Goal: Information Seeking & Learning: Learn about a topic

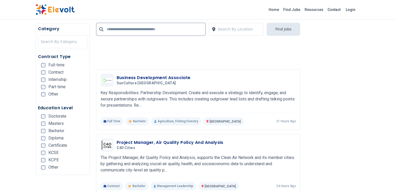
scroll to position [1077, 0]
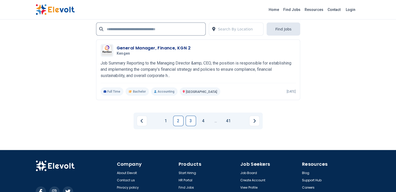
click at [194, 116] on link "3" at bounding box center [191, 121] width 10 height 10
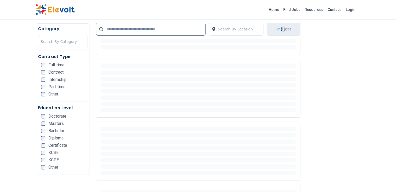
scroll to position [174, 0]
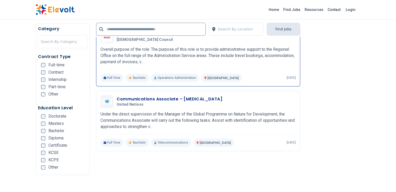
scroll to position [660, 0]
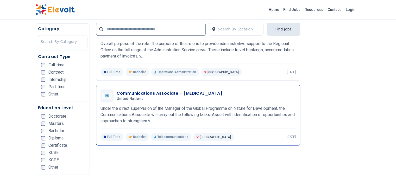
click at [138, 106] on p "Under the direct supervision of the Manager of the Global Programme on Nature f…" at bounding box center [198, 115] width 195 height 19
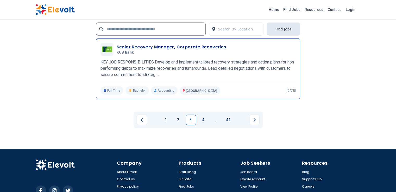
scroll to position [1210, 0]
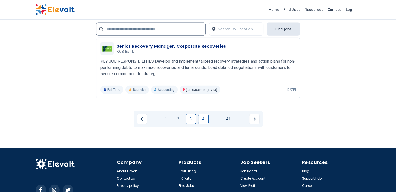
click at [203, 114] on link "4" at bounding box center [203, 119] width 10 height 10
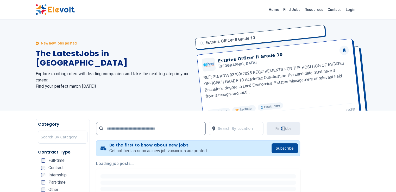
scroll to position [104, 0]
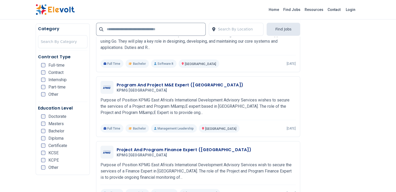
scroll to position [938, 0]
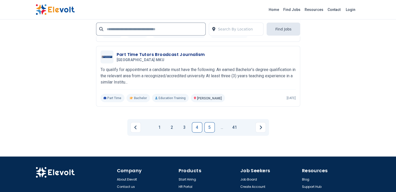
click at [212, 122] on link "5" at bounding box center [210, 127] width 10 height 10
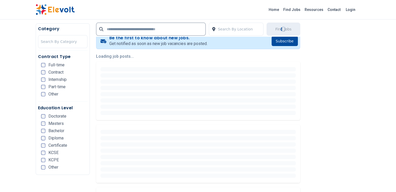
scroll to position [104, 0]
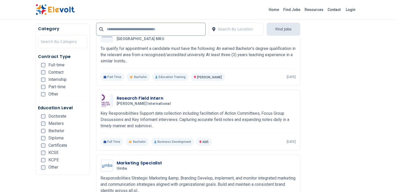
scroll to position [590, 0]
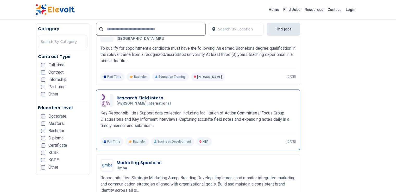
click at [134, 95] on h3 "Research Field Intern" at bounding box center [145, 98] width 56 height 6
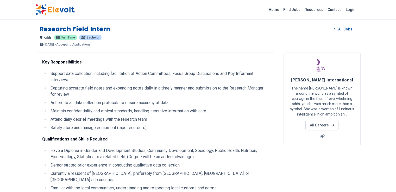
click at [353, 79] on span "[PERSON_NAME] International" at bounding box center [322, 80] width 62 height 5
click at [353, 79] on span "Hellen Keller International" at bounding box center [322, 80] width 62 height 5
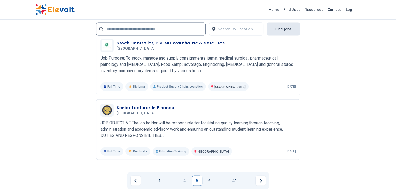
scroll to position [1181, 0]
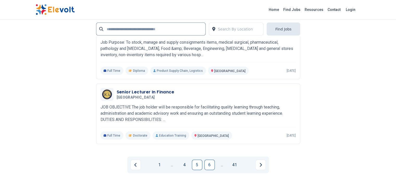
click at [210, 160] on link "6" at bounding box center [210, 165] width 10 height 10
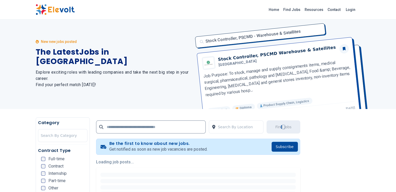
scroll to position [0, 0]
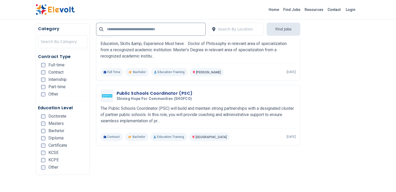
scroll to position [695, 0]
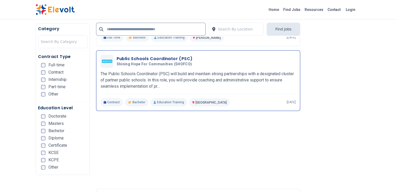
click at [158, 71] on p "The Public Schools Coordinator (PSC) will build and maintain strong partnership…" at bounding box center [198, 80] width 195 height 19
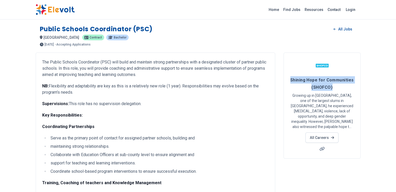
drag, startPoint x: 313, startPoint y: 77, endPoint x: 359, endPoint y: 86, distance: 46.5
click at [354, 86] on h4 "Shining Hope for Communities (SHOFCO)" at bounding box center [322, 83] width 64 height 15
copy span "Shining Hope for Communities (SHOFCO)"
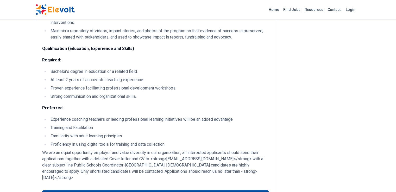
scroll to position [451, 0]
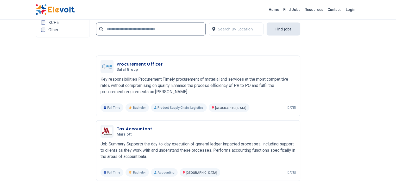
scroll to position [1181, 0]
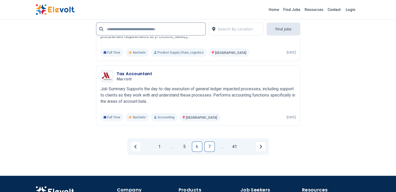
click at [209, 142] on link "7" at bounding box center [210, 147] width 10 height 10
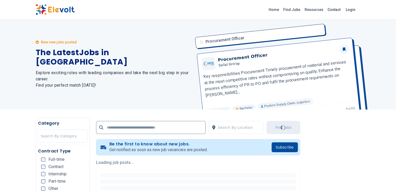
scroll to position [0, 0]
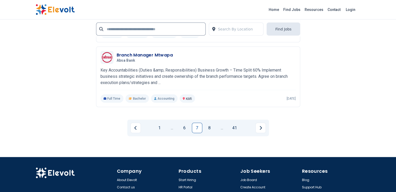
scroll to position [1222, 0]
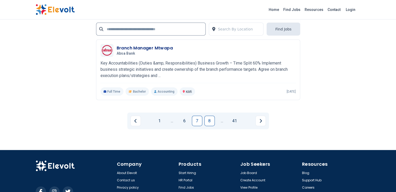
click at [209, 116] on link "8" at bounding box center [210, 121] width 10 height 10
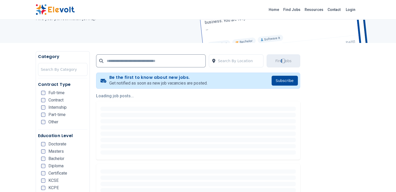
scroll to position [69, 0]
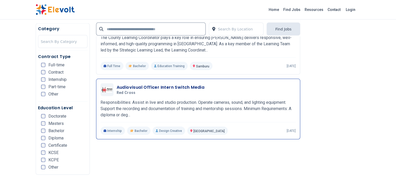
scroll to position [1007, 0]
click at [181, 99] on p "Responsibilities: Assist in live and studio production. Operate cameras, sound,…" at bounding box center [198, 108] width 195 height 19
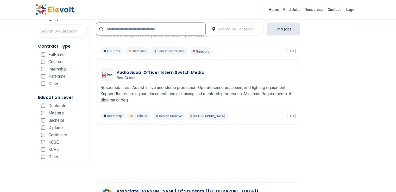
scroll to position [1007, 0]
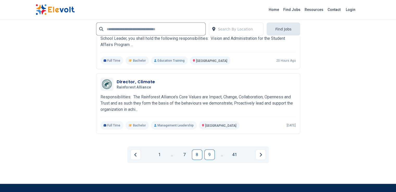
click at [206, 150] on link "9" at bounding box center [210, 155] width 10 height 10
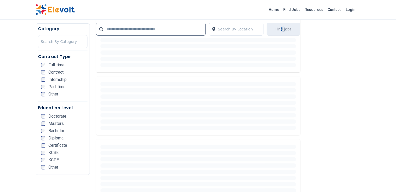
scroll to position [139, 0]
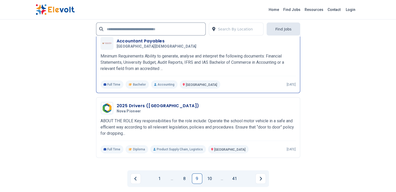
scroll to position [1181, 0]
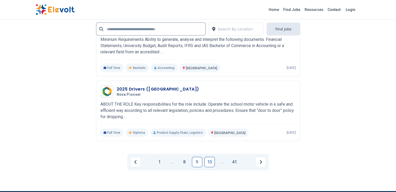
click at [207, 157] on link "10" at bounding box center [210, 162] width 10 height 10
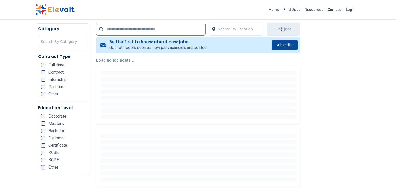
scroll to position [104, 0]
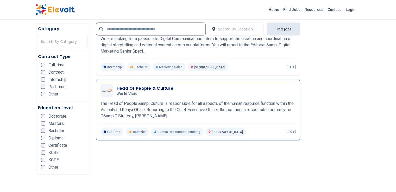
scroll to position [973, 0]
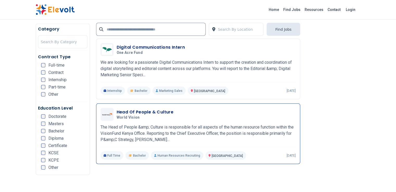
click at [181, 124] on p "The Head of People &amp; Culture is responsible for all aspects of the human re…" at bounding box center [198, 133] width 195 height 19
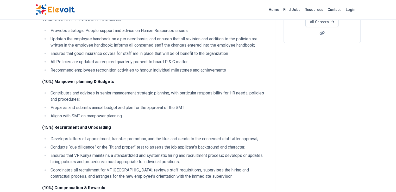
scroll to position [104, 0]
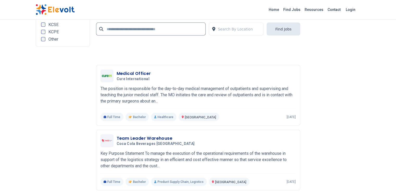
scroll to position [1146, 0]
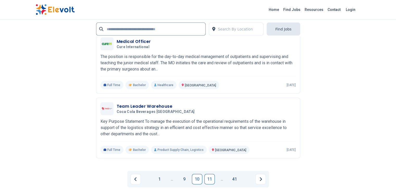
click at [205, 174] on link "11" at bounding box center [210, 179] width 10 height 10
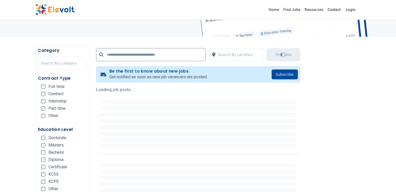
scroll to position [69, 0]
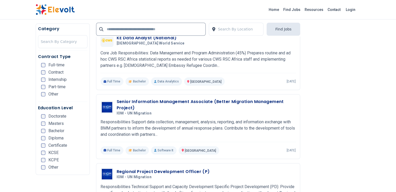
scroll to position [521, 0]
click at [179, 119] on p "Responsibilities Support data collection, management, analysis, reporting, and …" at bounding box center [198, 128] width 195 height 19
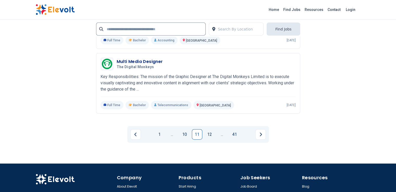
scroll to position [1216, 0]
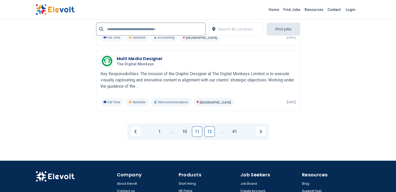
click at [212, 127] on link "12" at bounding box center [210, 132] width 10 height 10
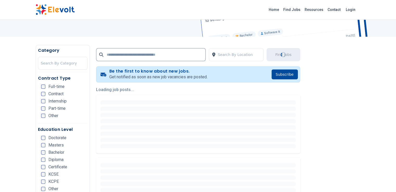
scroll to position [69, 0]
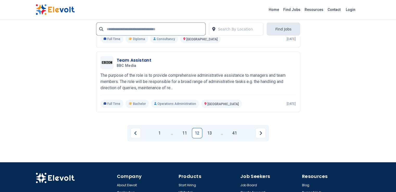
scroll to position [1222, 0]
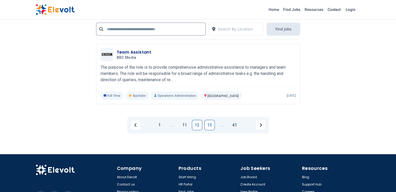
click at [206, 120] on link "13" at bounding box center [210, 125] width 10 height 10
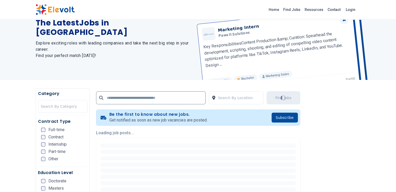
scroll to position [104, 0]
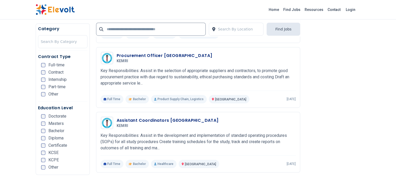
scroll to position [347, 0]
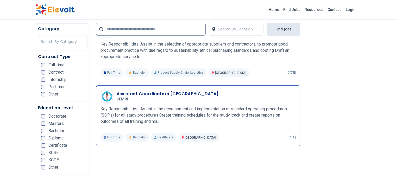
click at [196, 108] on p "Key Responsibilities: Assist in the development and implementation of standard …" at bounding box center [198, 115] width 195 height 19
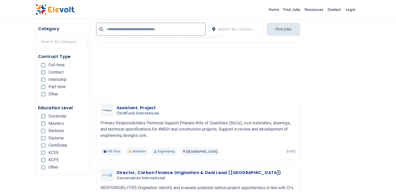
scroll to position [451, 0]
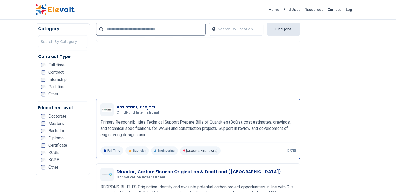
click at [216, 119] on p "Primary Responsibilities Technical Support Prepare Bills of Quantities (BoQs), …" at bounding box center [198, 128] width 195 height 19
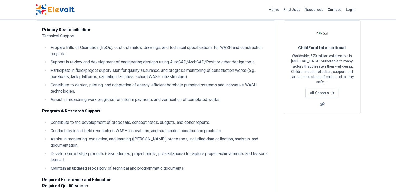
scroll to position [35, 0]
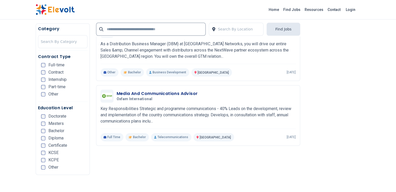
scroll to position [660, 0]
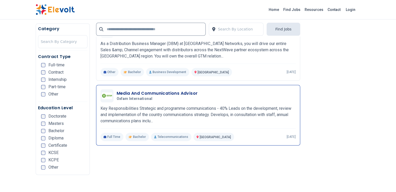
click at [139, 106] on p "Key Responsibilities Strategic and programme communications - 40% Leads on the …" at bounding box center [198, 115] width 195 height 19
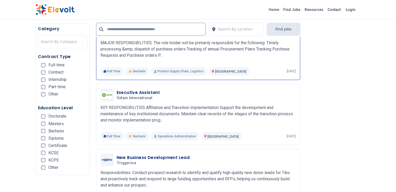
scroll to position [868, 0]
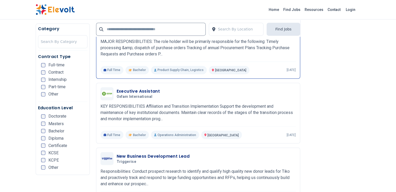
click at [238, 98] on div "Executive Assistant Oxfam International 09/04/2025 10/04/2025 Nairobi KE KEY RE…" at bounding box center [198, 113] width 195 height 52
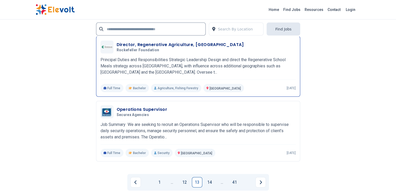
scroll to position [1146, 0]
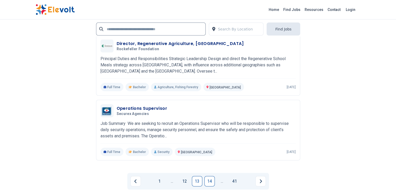
click at [212, 176] on link "14" at bounding box center [210, 181] width 10 height 10
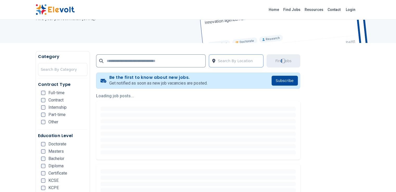
scroll to position [69, 0]
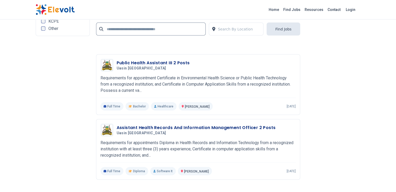
scroll to position [1146, 0]
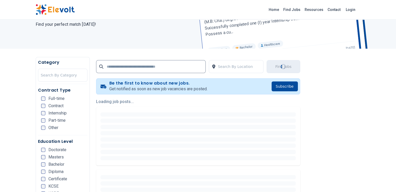
scroll to position [69, 0]
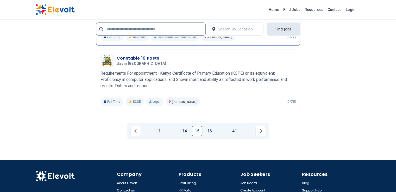
scroll to position [1222, 0]
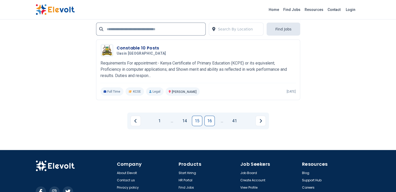
click at [211, 116] on link "16" at bounding box center [210, 121] width 10 height 10
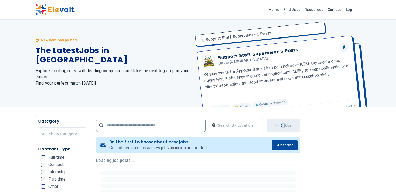
scroll to position [0, 0]
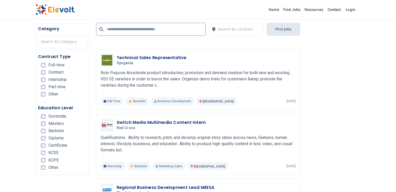
scroll to position [834, 0]
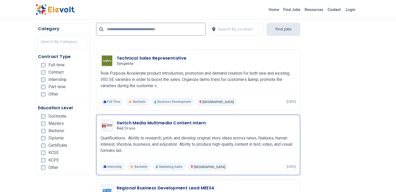
click at [213, 135] on p "Qualifications: Ability to research, pitch, and develop original story ideas ac…" at bounding box center [198, 144] width 195 height 19
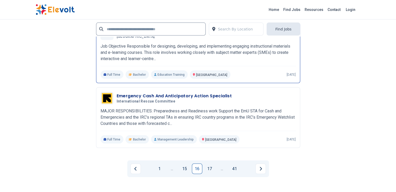
scroll to position [1077, 0]
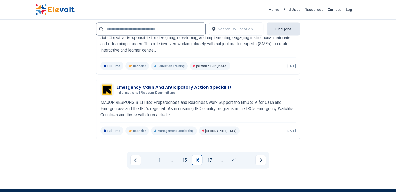
click at [211, 155] on link "17" at bounding box center [210, 160] width 10 height 10
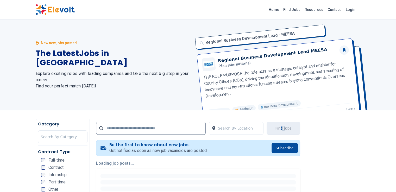
scroll to position [0, 0]
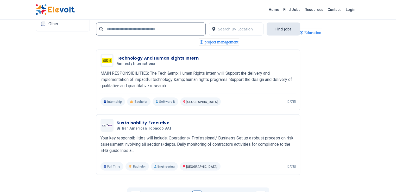
scroll to position [1042, 0]
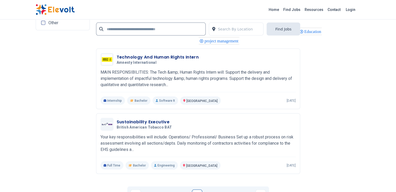
click at [205, 190] on link "18" at bounding box center [210, 195] width 10 height 10
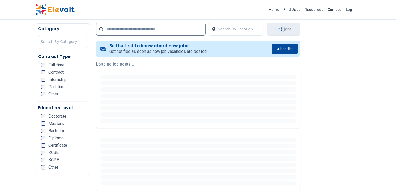
scroll to position [104, 0]
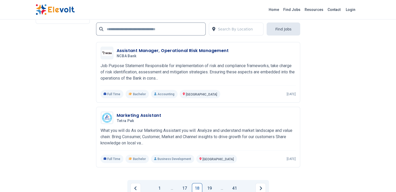
scroll to position [1111, 0]
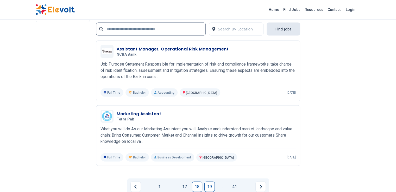
click at [205, 182] on link "19" at bounding box center [210, 187] width 10 height 10
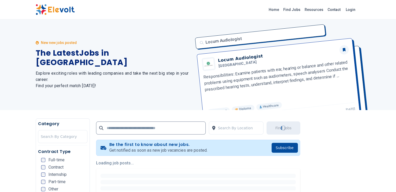
scroll to position [0, 0]
